Goal: Task Accomplishment & Management: Use online tool/utility

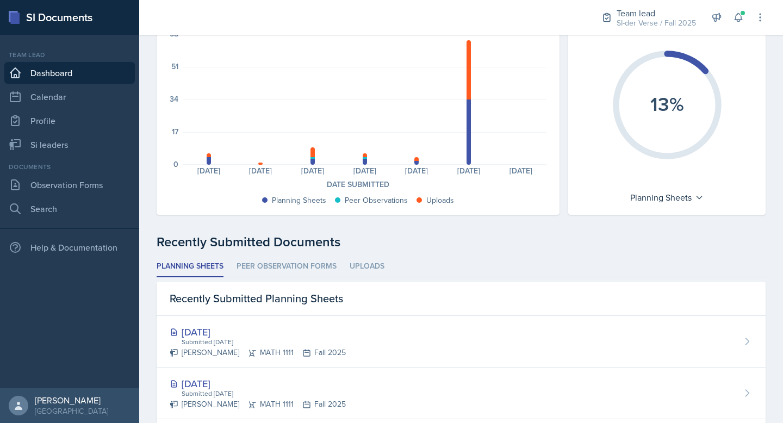
scroll to position [234, 0]
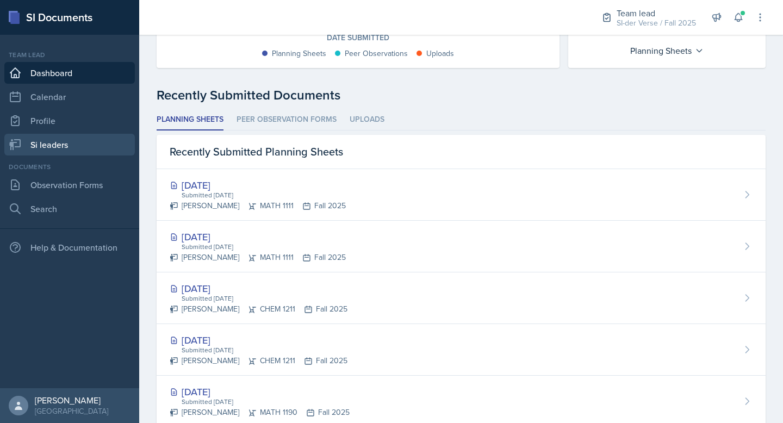
click at [59, 135] on link "Si leaders" at bounding box center [69, 145] width 130 height 22
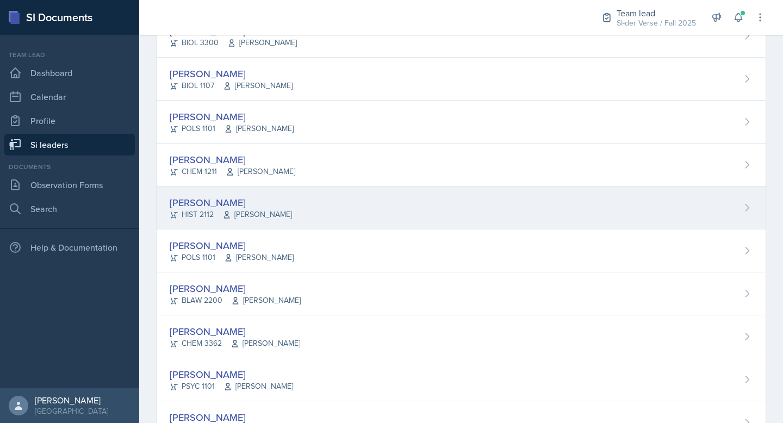
scroll to position [453, 0]
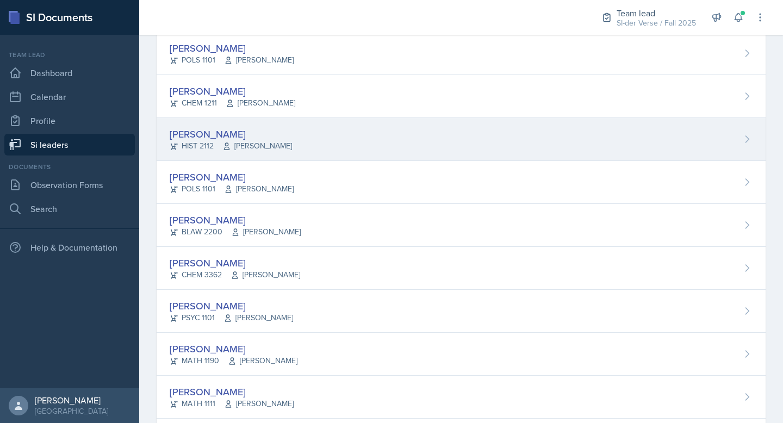
click at [256, 138] on div "[PERSON_NAME]" at bounding box center [231, 134] width 122 height 15
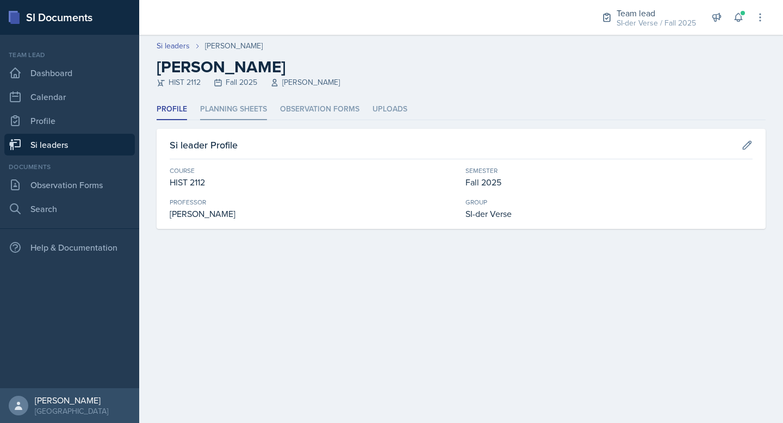
click at [223, 104] on li "Planning Sheets" at bounding box center [233, 109] width 67 height 21
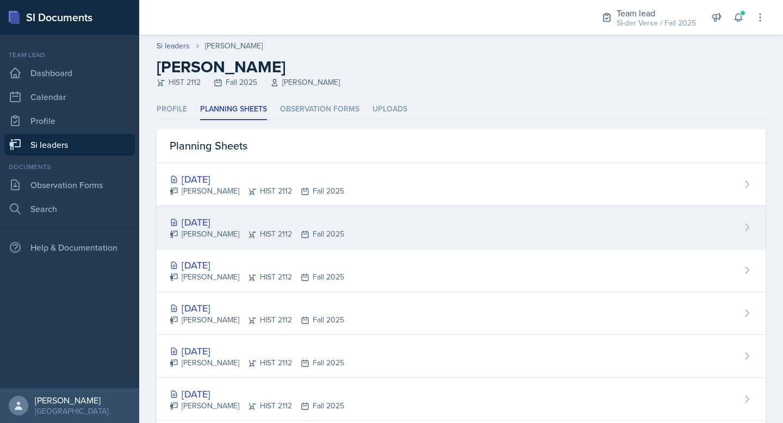
click at [266, 223] on div "[DATE]" at bounding box center [257, 222] width 175 height 15
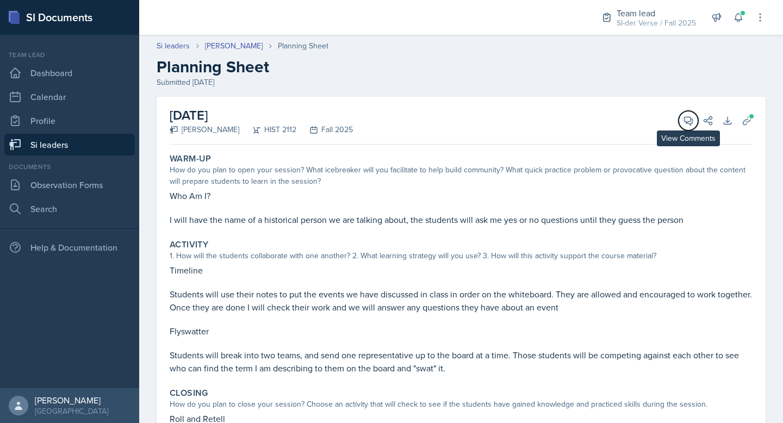
click at [683, 115] on icon at bounding box center [688, 120] width 11 height 11
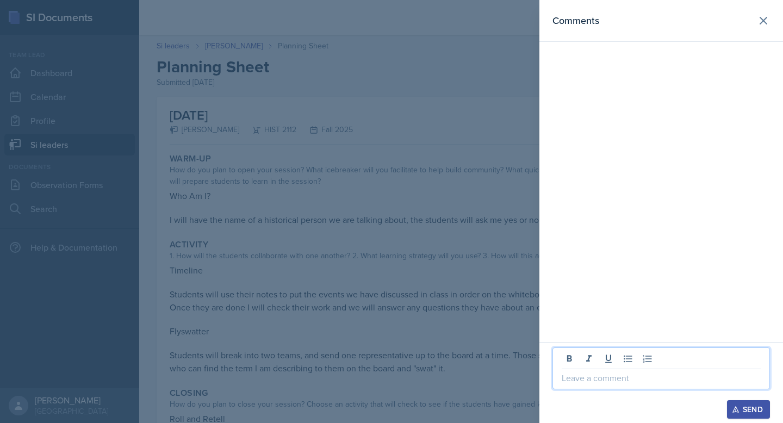
click at [620, 375] on p at bounding box center [661, 377] width 199 height 13
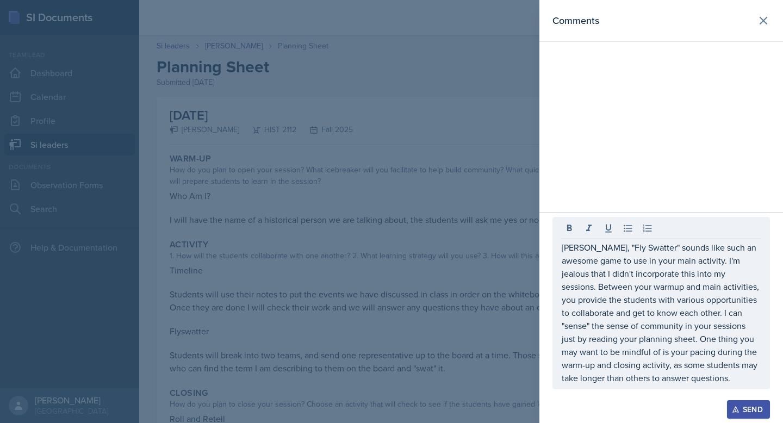
click at [751, 413] on div "Send" at bounding box center [748, 409] width 29 height 9
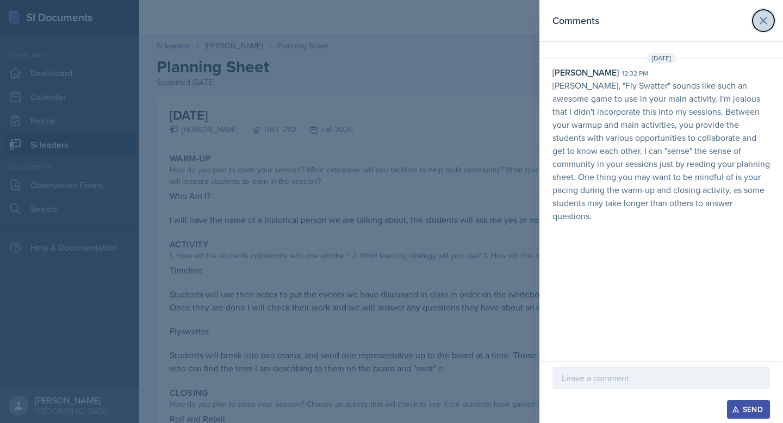
click at [768, 22] on icon at bounding box center [763, 20] width 13 height 13
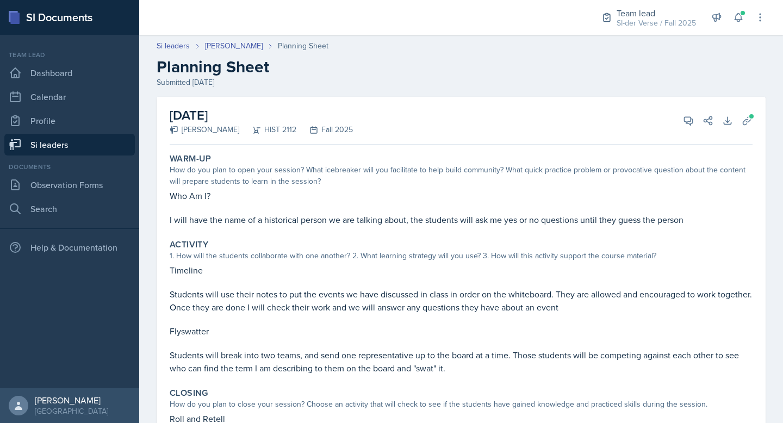
click at [49, 147] on link "Si leaders" at bounding box center [69, 145] width 130 height 22
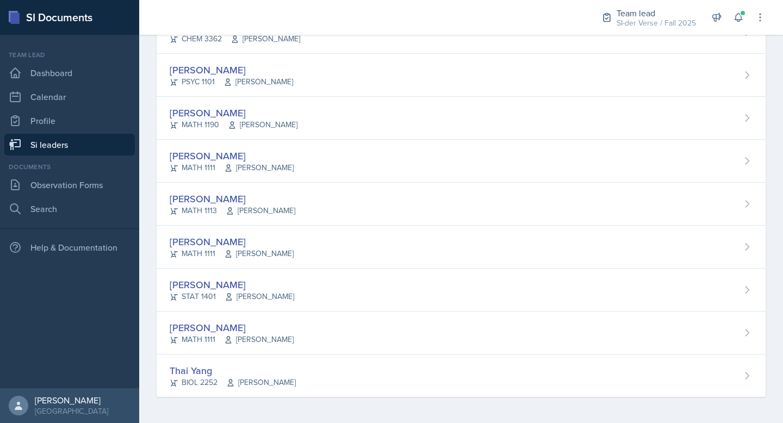
scroll to position [472, 0]
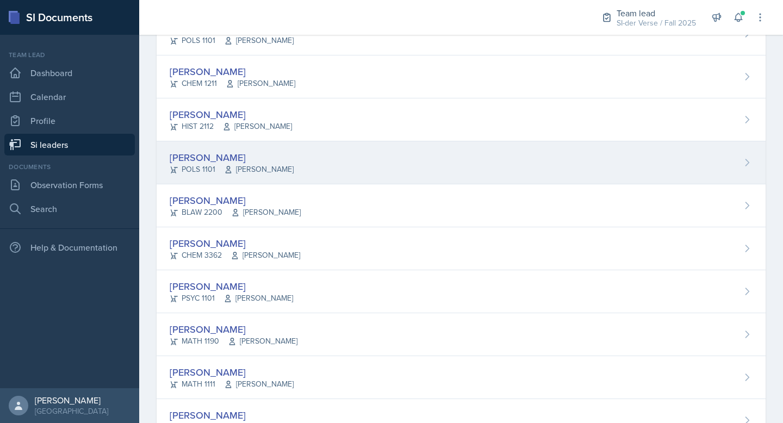
click at [223, 157] on div "[PERSON_NAME]" at bounding box center [232, 157] width 124 height 15
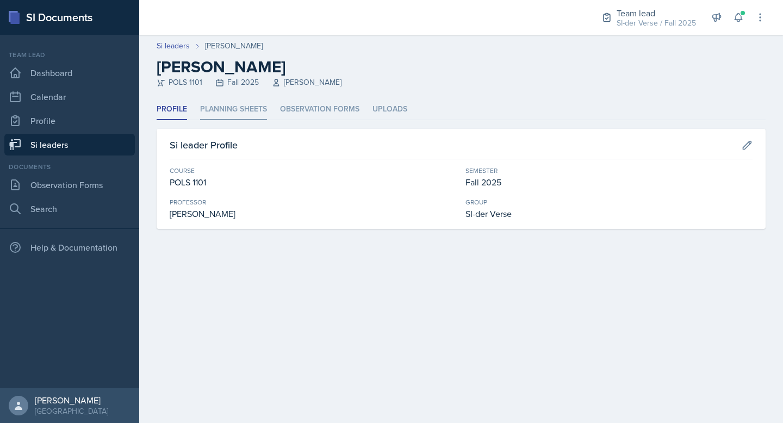
click at [212, 115] on li "Planning Sheets" at bounding box center [233, 109] width 67 height 21
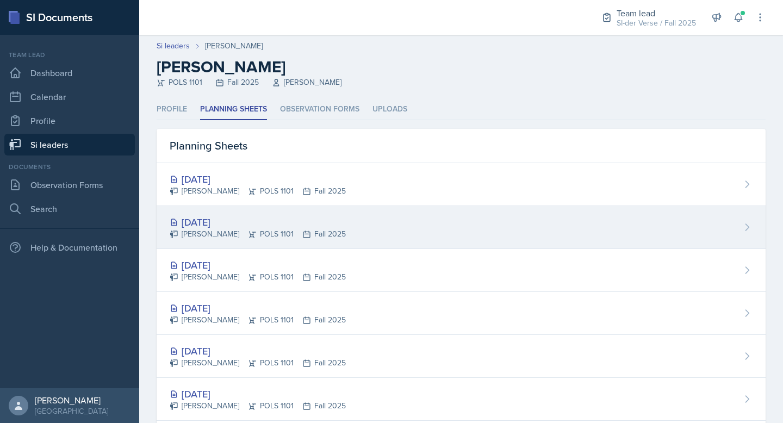
click at [252, 211] on div "[DATE] [PERSON_NAME] POLS 1101 Fall 2025" at bounding box center [461, 227] width 609 height 43
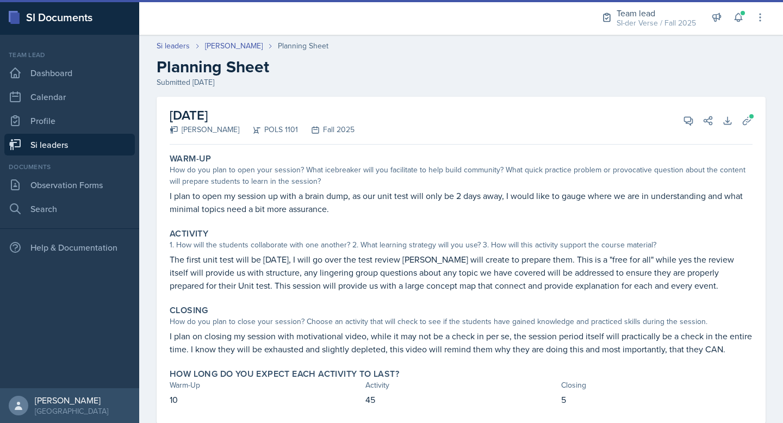
click at [52, 154] on link "Si leaders" at bounding box center [69, 145] width 130 height 22
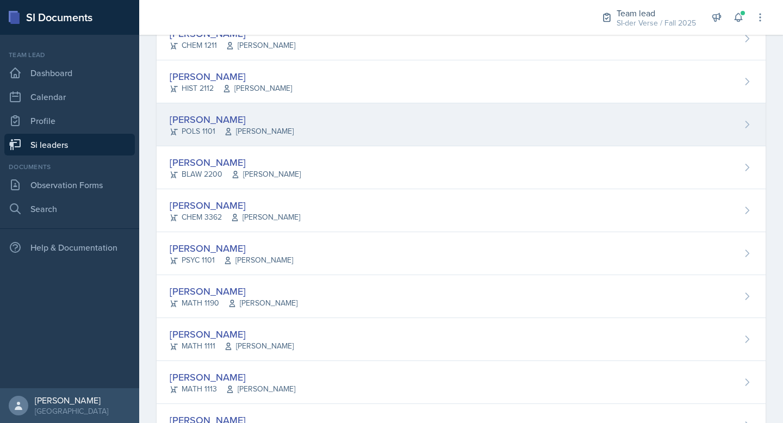
scroll to position [501, 0]
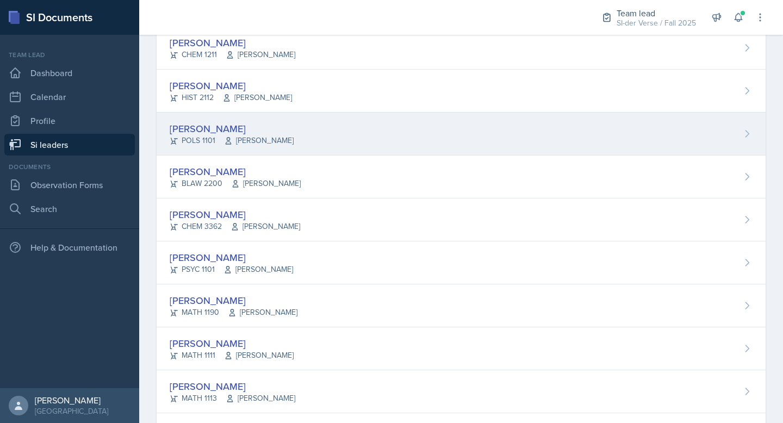
click at [213, 127] on div "[PERSON_NAME]" at bounding box center [232, 128] width 124 height 15
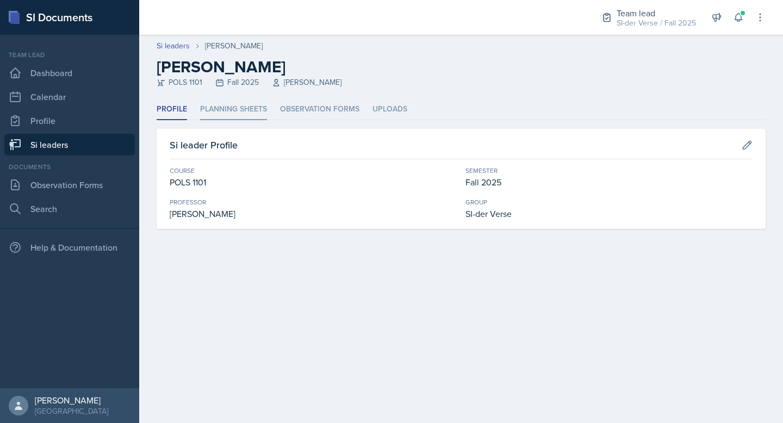
click at [219, 110] on li "Planning Sheets" at bounding box center [233, 109] width 67 height 21
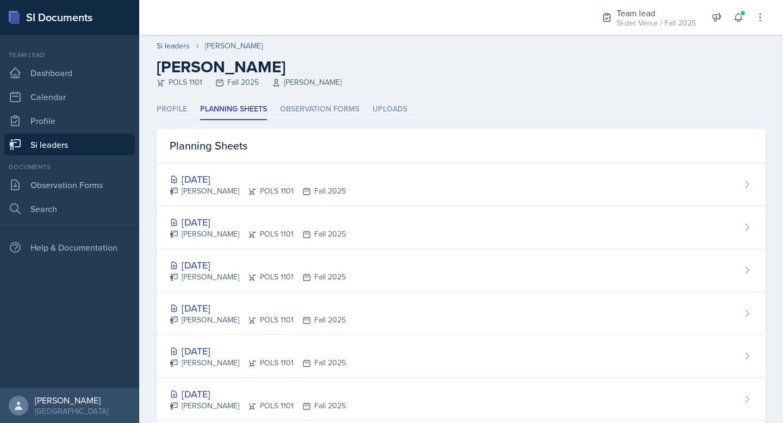
click at [230, 184] on div "[DATE]" at bounding box center [258, 179] width 176 height 15
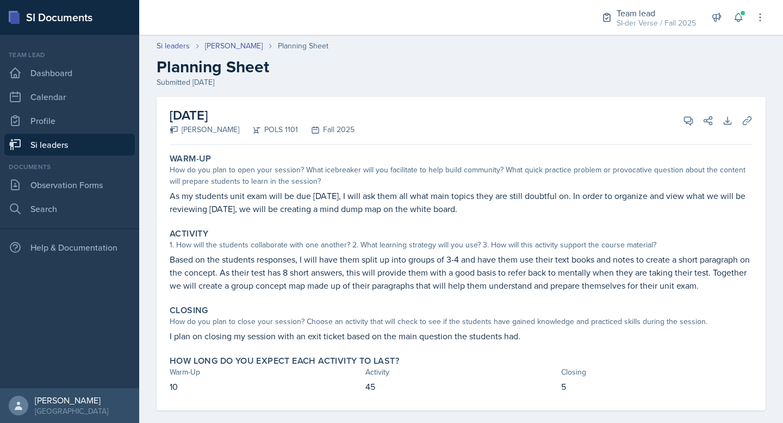
click at [522, 270] on p "Based on the students responses, I will have them split up into groups of 3-4 a…" at bounding box center [461, 272] width 583 height 39
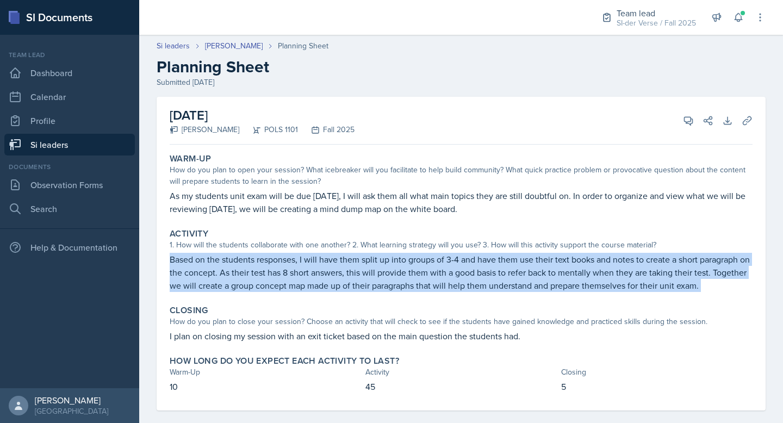
click at [522, 270] on p "Based on the students responses, I will have them split up into groups of 3-4 a…" at bounding box center [461, 272] width 583 height 39
click at [522, 266] on p "Based on the students responses, I will have them split up into groups of 3-4 a…" at bounding box center [461, 272] width 583 height 39
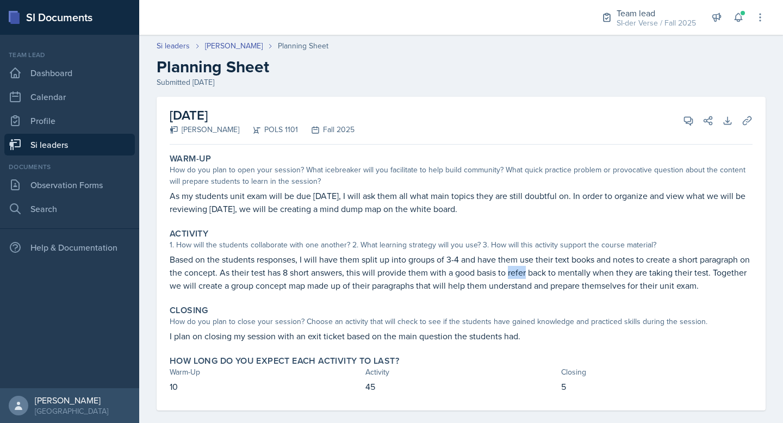
click at [522, 266] on p "Based on the students responses, I will have them split up into groups of 3-4 a…" at bounding box center [461, 272] width 583 height 39
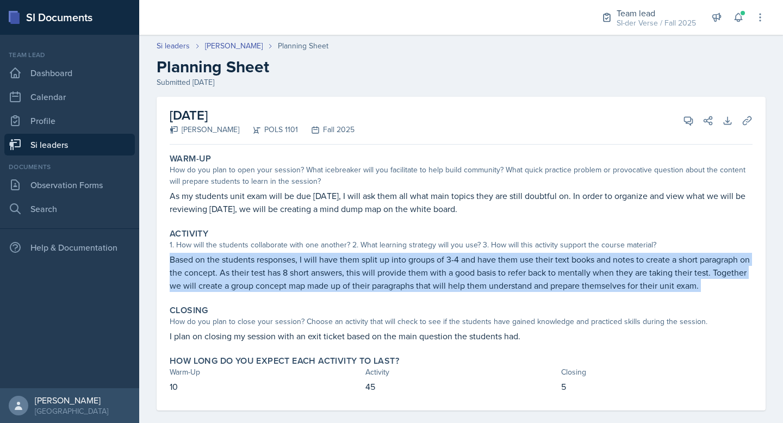
click at [522, 266] on p "Based on the students responses, I will have them split up into groups of 3-4 a…" at bounding box center [461, 272] width 583 height 39
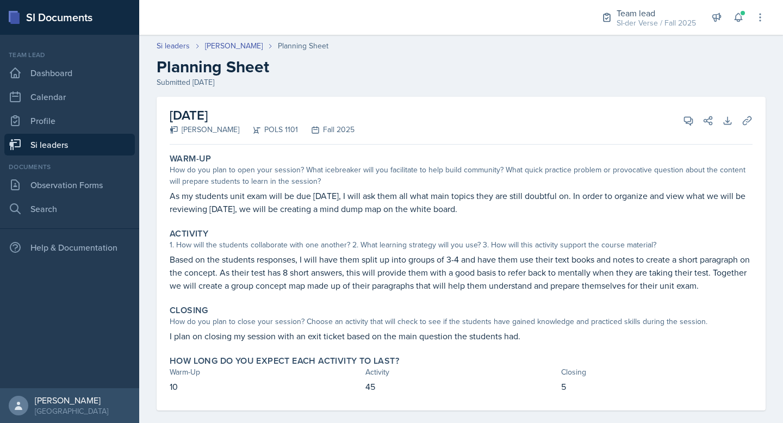
click at [276, 206] on p "As my students unit exam will be due [DATE], I will ask them all what main topi…" at bounding box center [461, 202] width 583 height 26
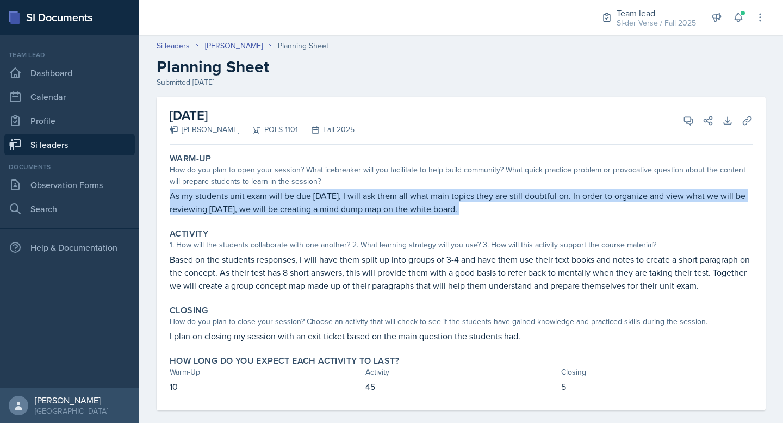
click at [276, 206] on p "As my students unit exam will be due [DATE], I will ask them all what main topi…" at bounding box center [461, 202] width 583 height 26
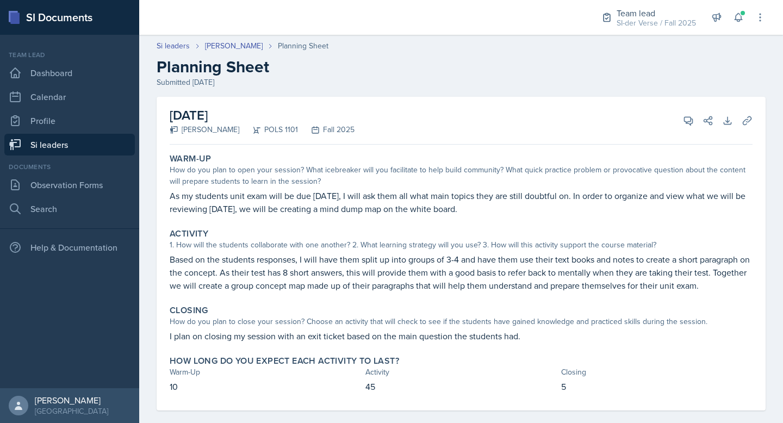
click at [332, 268] on p "Based on the students responses, I will have them split up into groups of 3-4 a…" at bounding box center [461, 272] width 583 height 39
click at [332, 267] on p "Based on the students responses, I will have them split up into groups of 3-4 a…" at bounding box center [461, 272] width 583 height 39
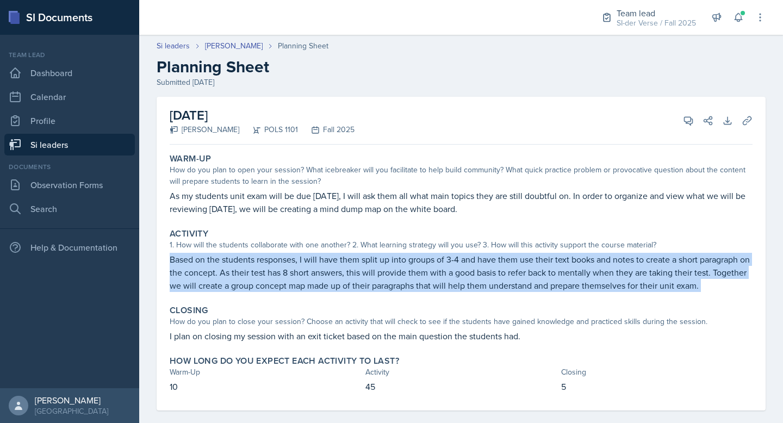
click at [332, 267] on p "Based on the students responses, I will have them split up into groups of 3-4 a…" at bounding box center [461, 272] width 583 height 39
click at [683, 116] on icon at bounding box center [688, 120] width 11 height 11
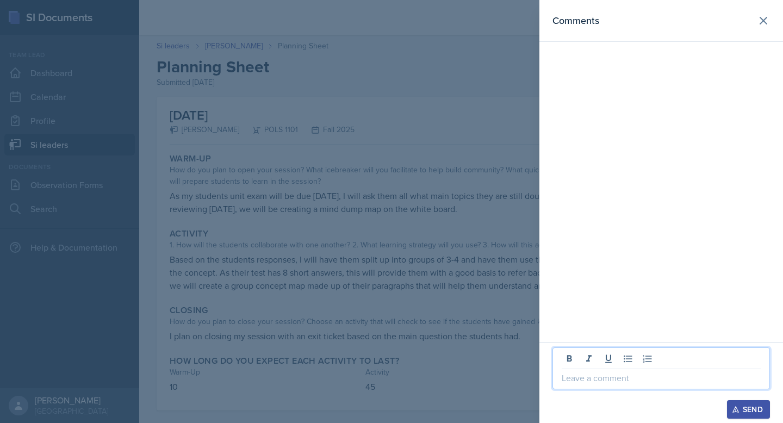
click at [587, 383] on p at bounding box center [661, 377] width 199 height 13
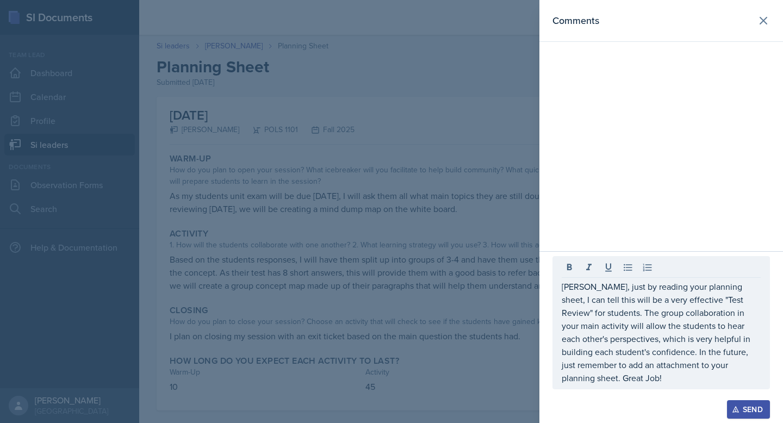
drag, startPoint x: 748, startPoint y: 406, endPoint x: 729, endPoint y: 422, distance: 25.8
click at [748, 406] on div "Send" at bounding box center [748, 409] width 29 height 9
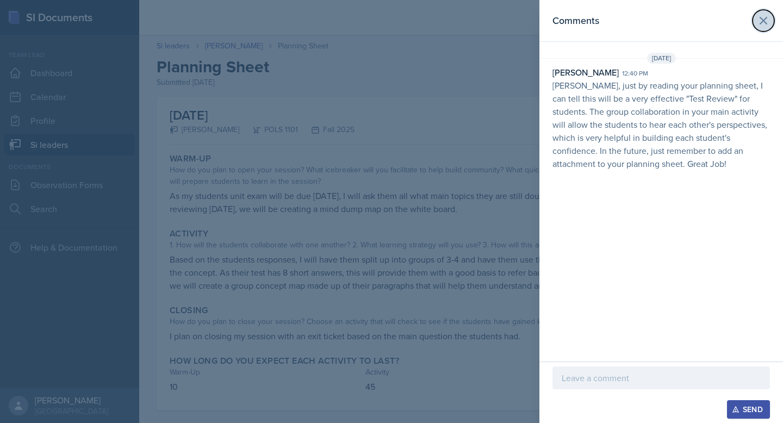
click at [763, 21] on icon at bounding box center [763, 20] width 7 height 7
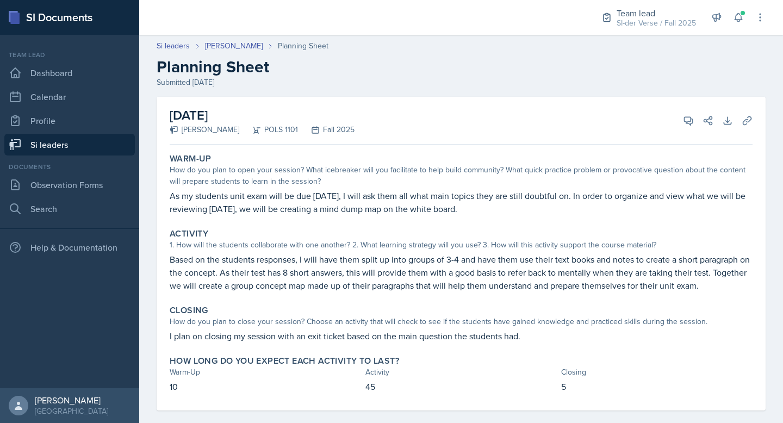
click at [54, 148] on link "Si leaders" at bounding box center [69, 145] width 130 height 22
